Goal: Information Seeking & Learning: Learn about a topic

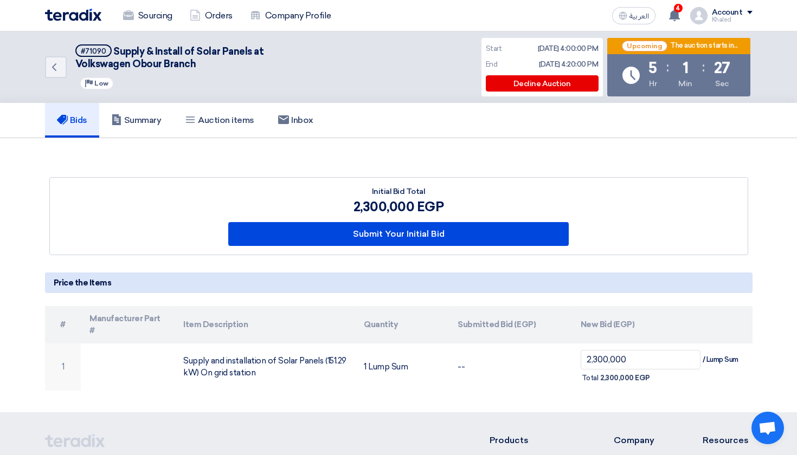
drag, startPoint x: 354, startPoint y: 208, endPoint x: 443, endPoint y: 199, distance: 89.3
click at [443, 199] on div "2,300,000 EGP" at bounding box center [398, 207] width 340 height 20
click at [228, 119] on h5 "Auction items" at bounding box center [219, 120] width 69 height 11
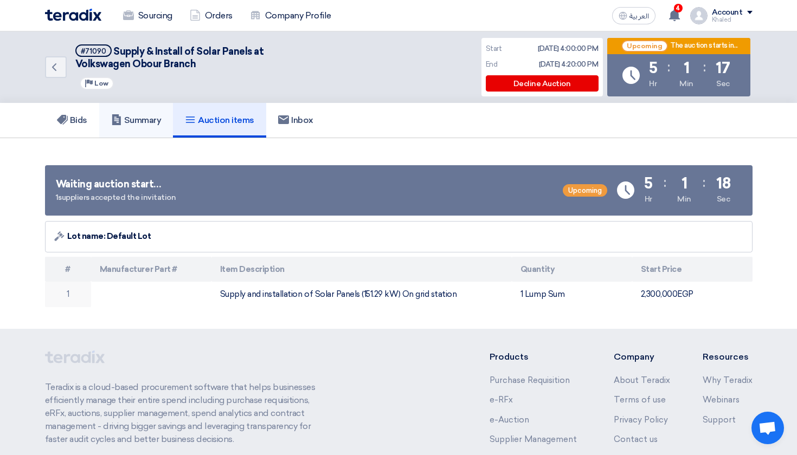
click at [162, 118] on h5 "Summary" at bounding box center [136, 120] width 50 height 11
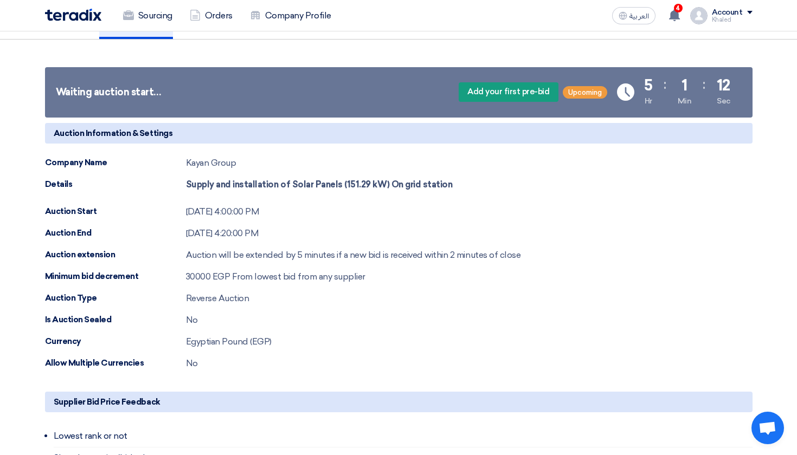
scroll to position [98, 0]
drag, startPoint x: 185, startPoint y: 276, endPoint x: 299, endPoint y: 264, distance: 113.9
click at [299, 265] on div "Auction Information & Settings Company Name Kayan Group Details Supply and inst…" at bounding box center [398, 247] width 707 height 247
drag, startPoint x: 138, startPoint y: 275, endPoint x: 43, endPoint y: 273, distance: 94.9
click at [43, 273] on div "Waiting auction start… Add your first pre-bid Upcoming Time Remaining 5 Hr : 1 …" at bounding box center [399, 331] width 724 height 538
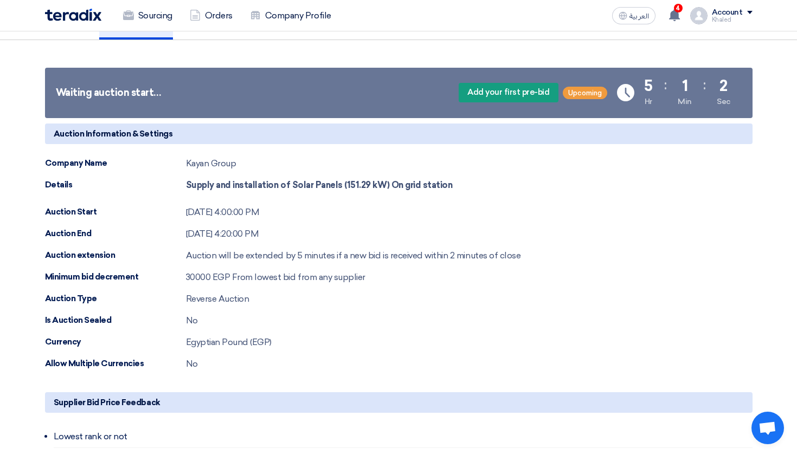
copy div "Minimum bid decrement"
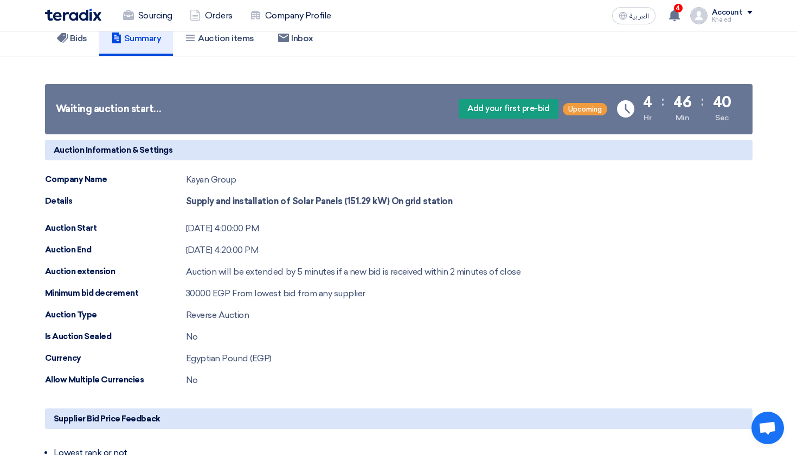
drag, startPoint x: 237, startPoint y: 227, endPoint x: 288, endPoint y: 226, distance: 51.5
click at [288, 226] on div "Auction Start [DATE] 4:00:00 PM" at bounding box center [398, 228] width 707 height 13
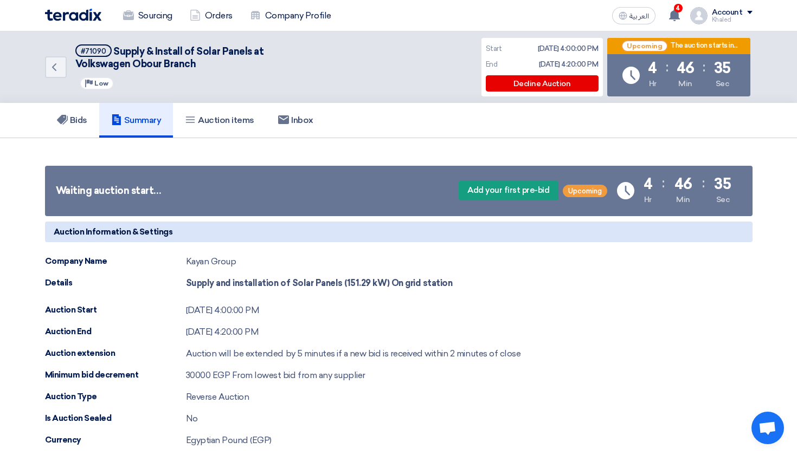
scroll to position [0, 0]
